Goal: Transaction & Acquisition: Obtain resource

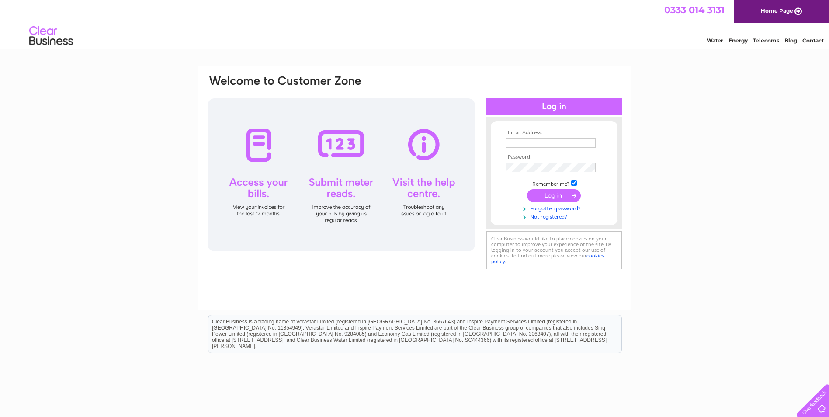
type input "dougie@tartanheartfestival.co.uk"
click at [561, 195] on input "submit" at bounding box center [554, 195] width 54 height 12
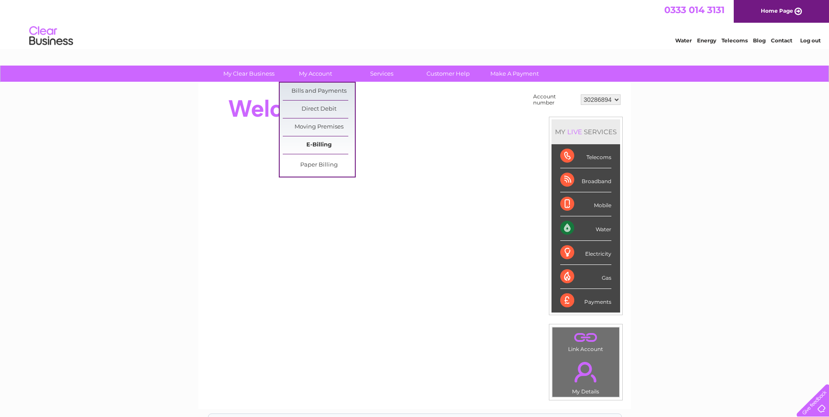
click at [320, 146] on link "E-Billing" at bounding box center [319, 144] width 72 height 17
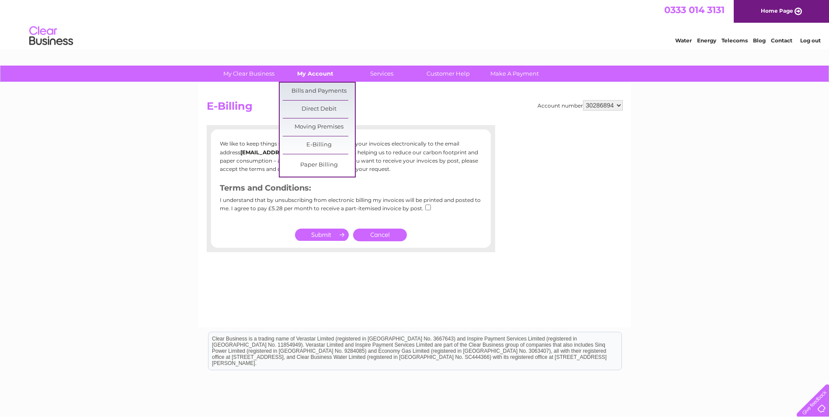
click at [319, 74] on link "My Account" at bounding box center [315, 74] width 72 height 16
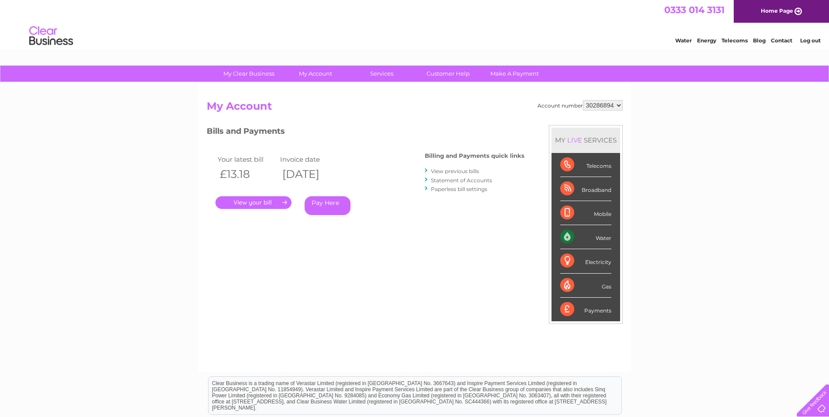
click at [274, 204] on link "." at bounding box center [253, 202] width 76 height 13
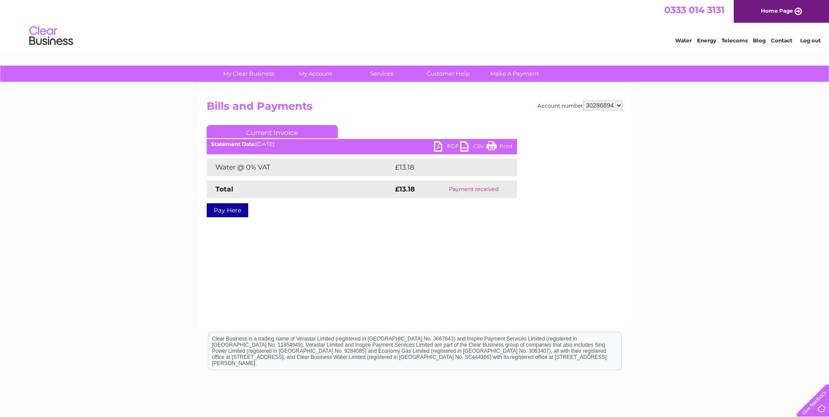
click at [452, 144] on link "PDF" at bounding box center [447, 147] width 26 height 13
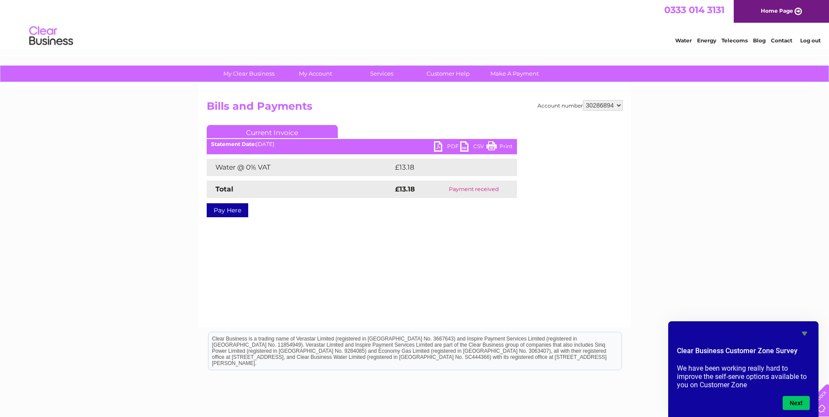
drag, startPoint x: 457, startPoint y: 34, endPoint x: 445, endPoint y: 43, distance: 14.3
click at [457, 34] on div "Water Energy Telecoms Blog Contact Log out" at bounding box center [414, 37] width 829 height 28
